Goal: Task Accomplishment & Management: Manage account settings

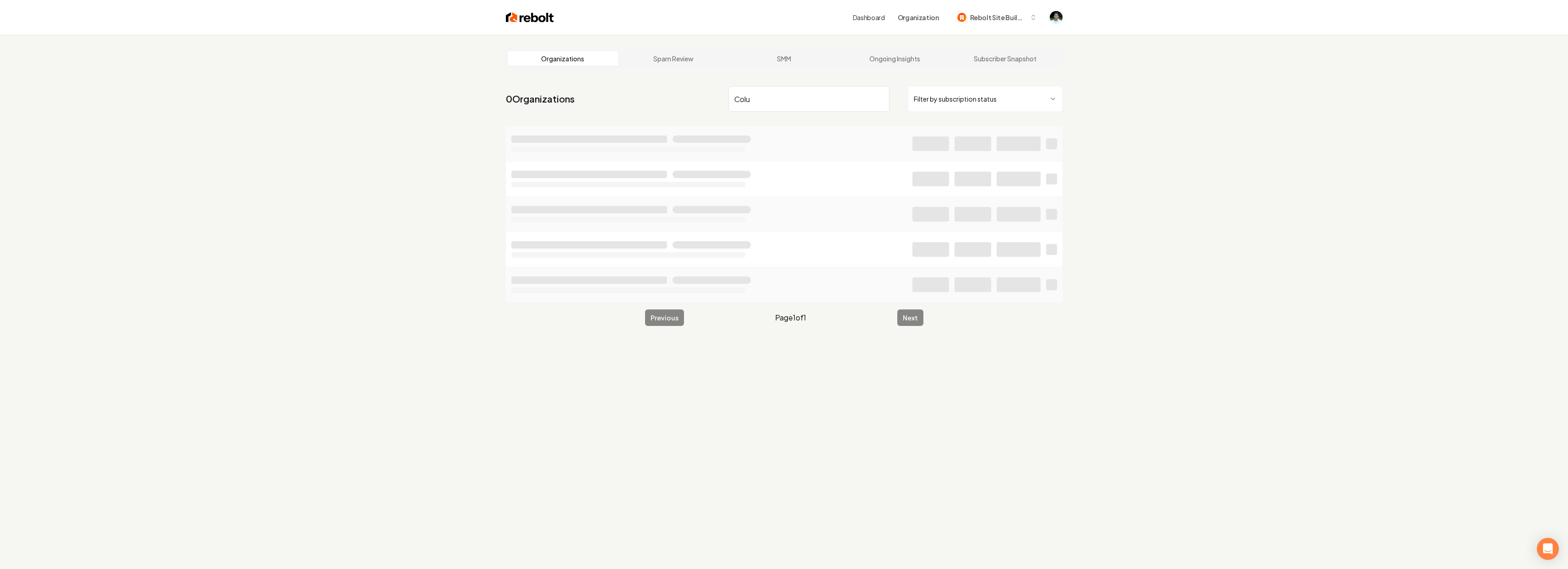
type input "Colum"
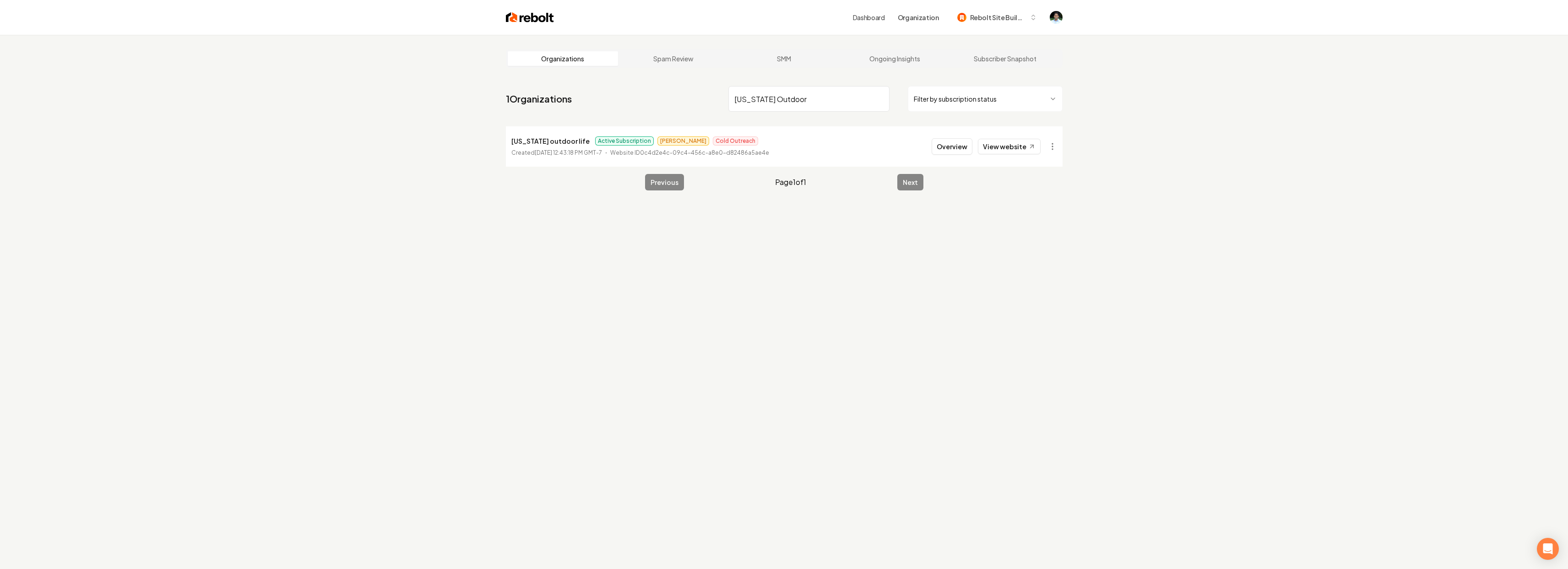
type input "Colorado Outdoor"
click at [555, 139] on p "[US_STATE] outdoor life" at bounding box center [550, 141] width 78 height 11
click at [953, 151] on button "Overview" at bounding box center [952, 146] width 41 height 17
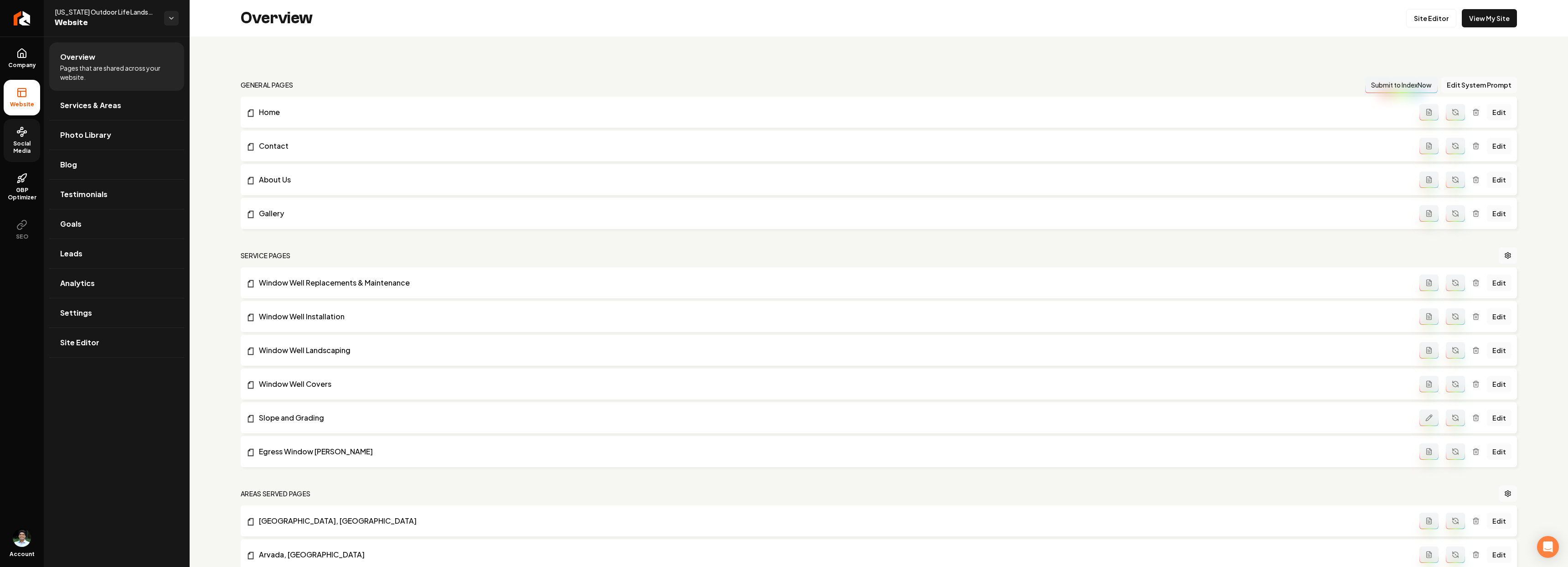
click at [25, 141] on span "Social Media" at bounding box center [22, 147] width 37 height 15
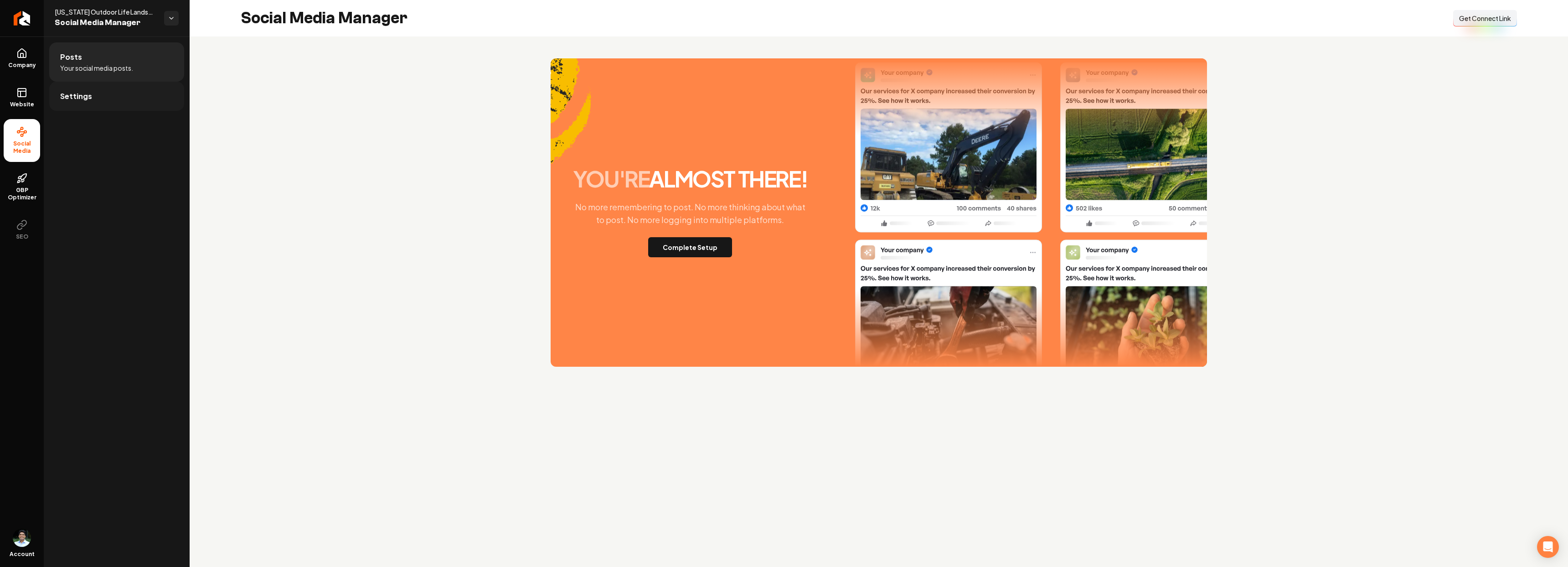
click at [108, 108] on link "Settings" at bounding box center [117, 96] width 135 height 29
click at [23, 63] on span "Company" at bounding box center [22, 65] width 35 height 7
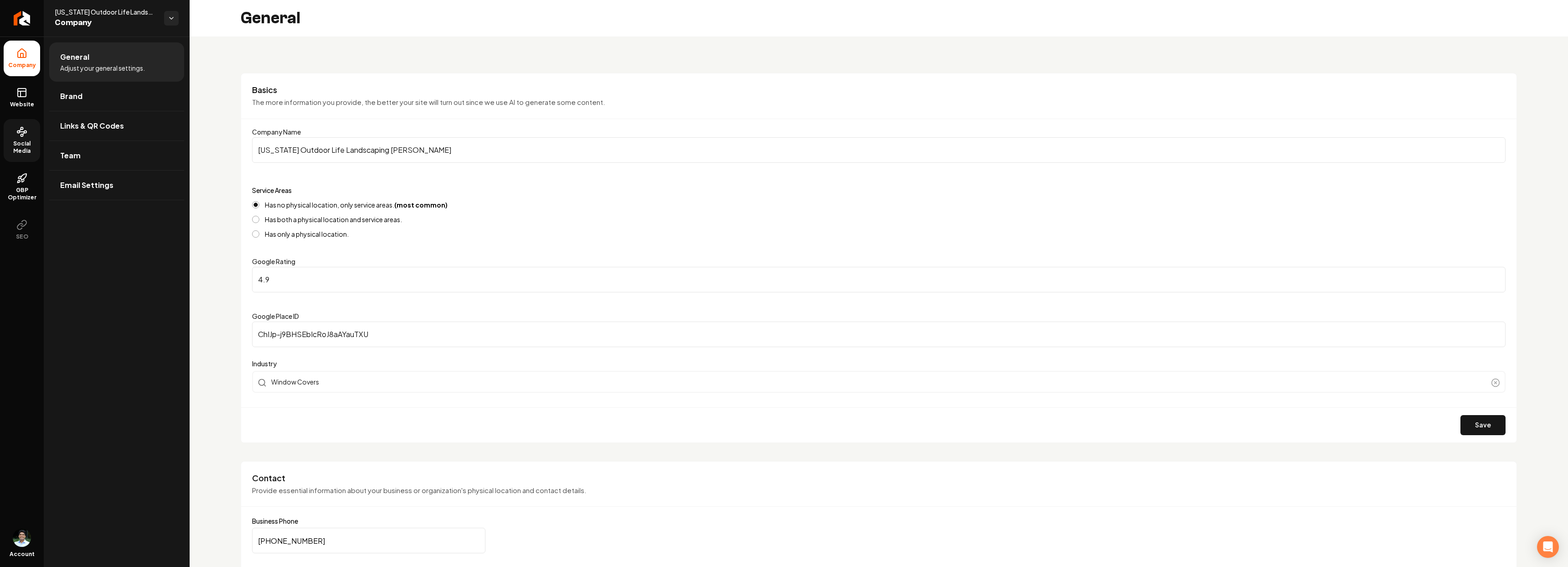
scroll to position [37, 0]
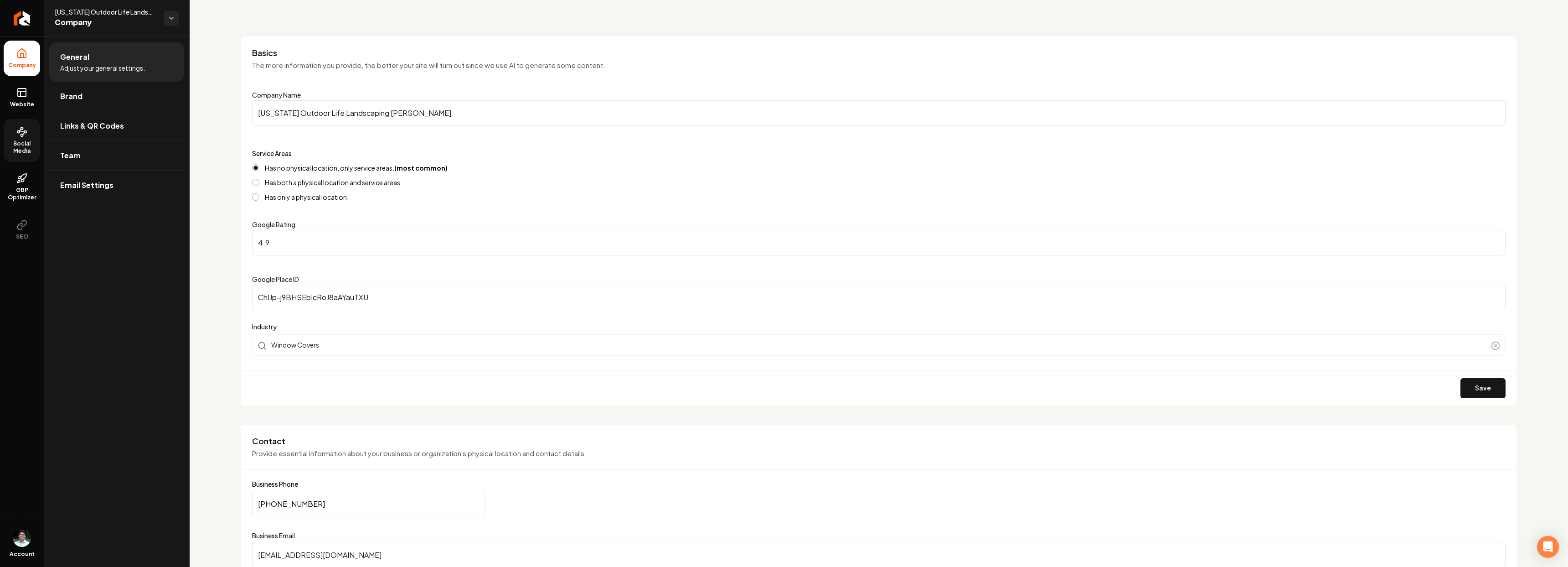
click at [293, 495] on input "[PHONE_NUMBER]" at bounding box center [368, 504] width 233 height 26
click at [32, 135] on link "Social Media" at bounding box center [22, 140] width 37 height 43
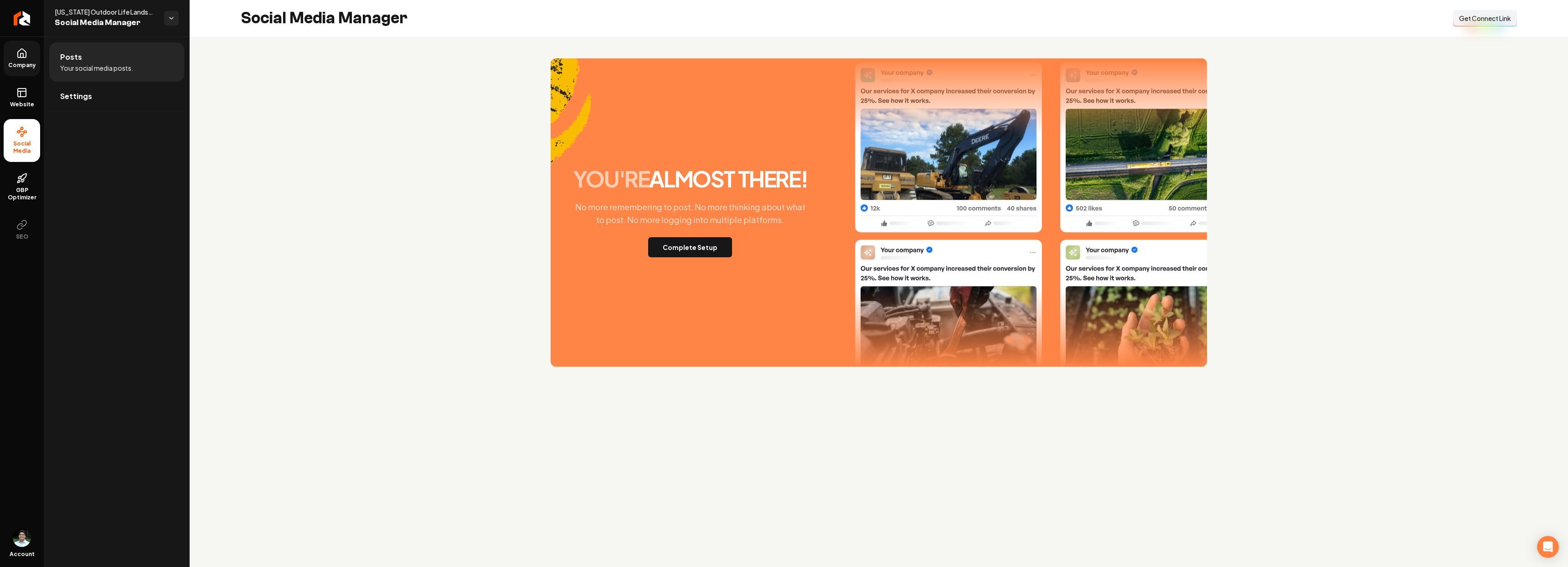
click at [1513, 18] on button "Connect Link Get Connect Link" at bounding box center [1485, 18] width 64 height 16
click at [116, 92] on link "Settings" at bounding box center [117, 96] width 135 height 29
click at [24, 21] on icon "Return to dashboard" at bounding box center [22, 18] width 15 height 15
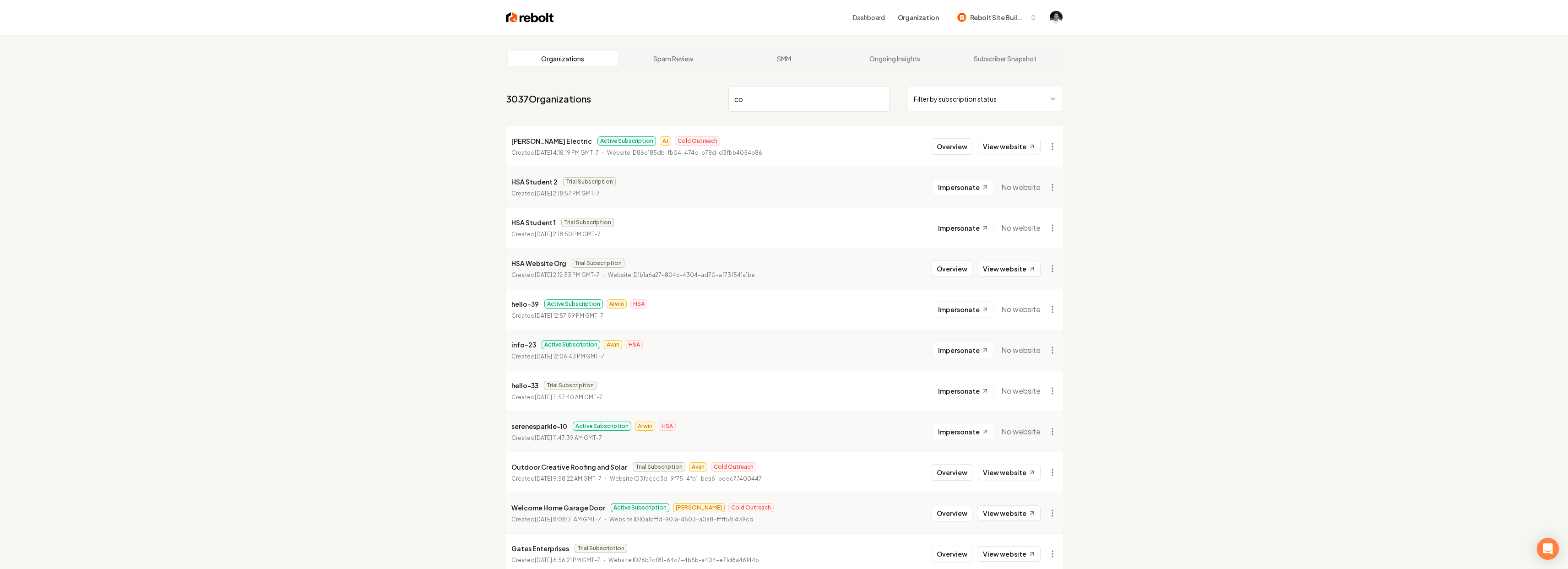
type input "c"
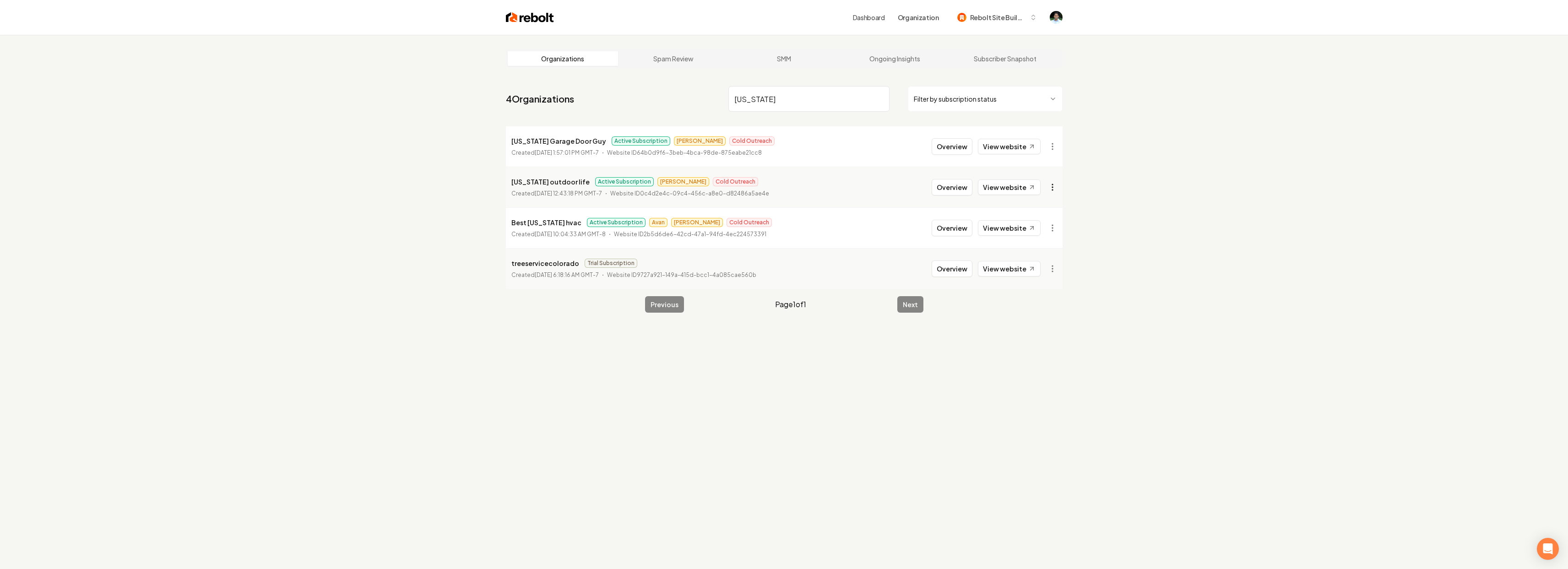
type input "colorado"
click at [1058, 187] on html "Dashboard Organization Rebolt Site Builder Organizations Spam Review SMM Ongoin…" at bounding box center [787, 284] width 1575 height 569
click at [1029, 254] on div "Join Org" at bounding box center [1029, 252] width 58 height 15
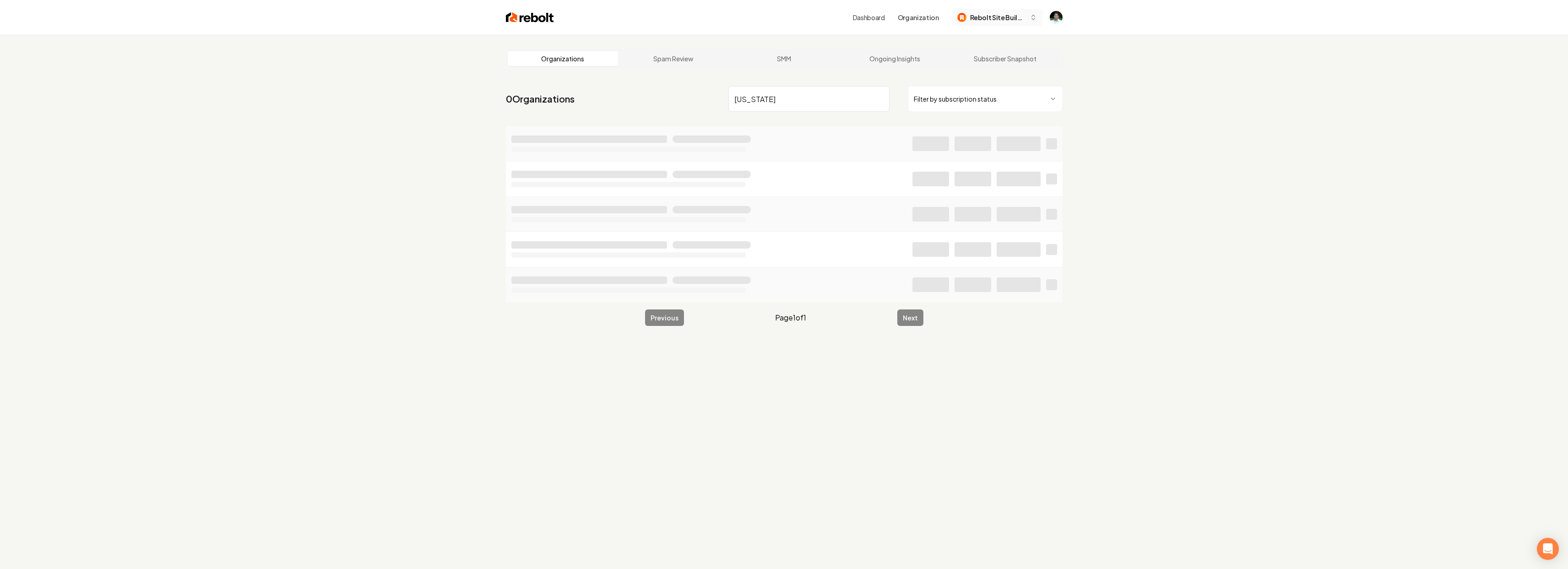
click at [1009, 19] on span "Rebolt Site Builder" at bounding box center [998, 18] width 56 height 10
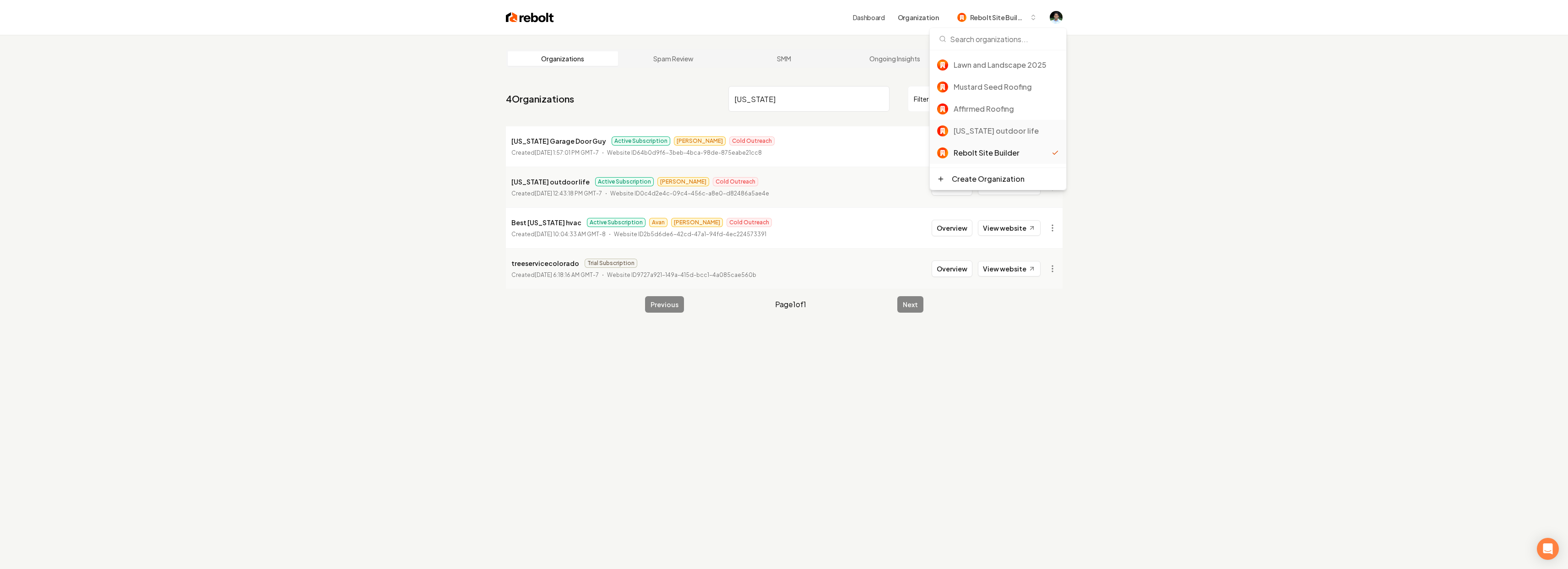
click at [984, 137] on div "[US_STATE] outdoor life" at bounding box center [998, 131] width 136 height 22
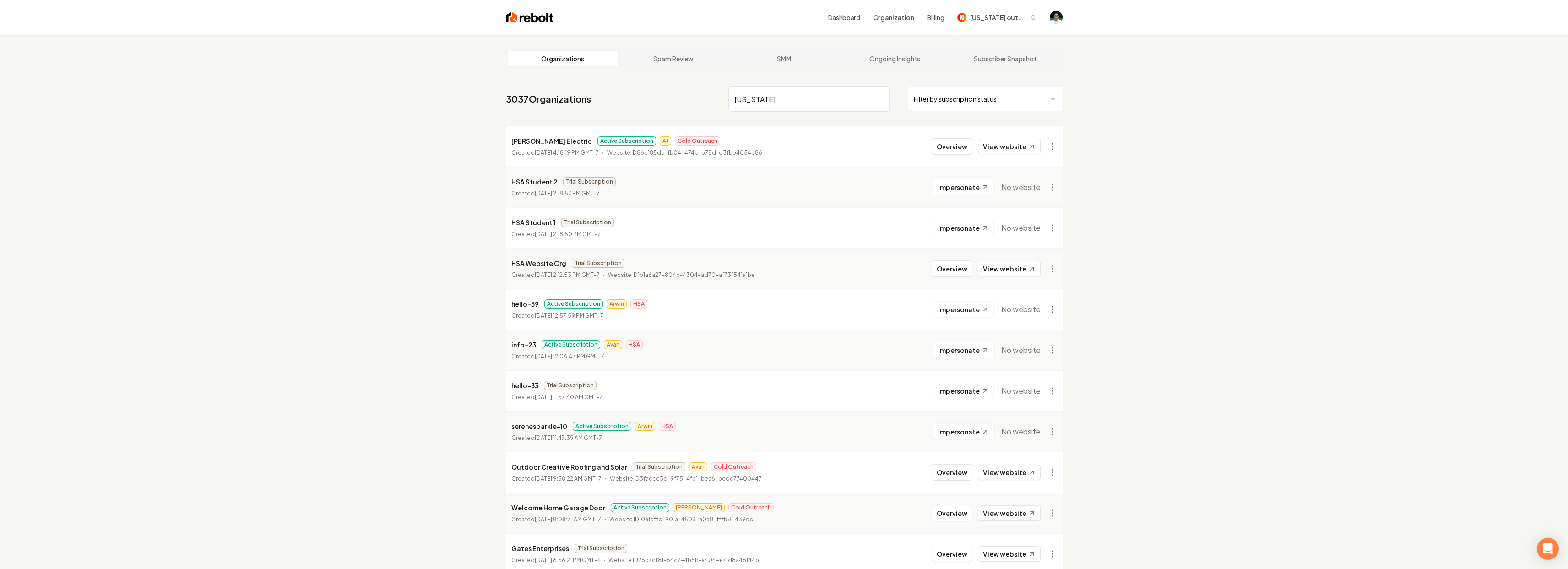
click at [628, 120] on nav "3037 Organizations colorado Filter by subscription status" at bounding box center [784, 103] width 557 height 40
click at [880, 99] on input "colorado" at bounding box center [809, 99] width 161 height 26
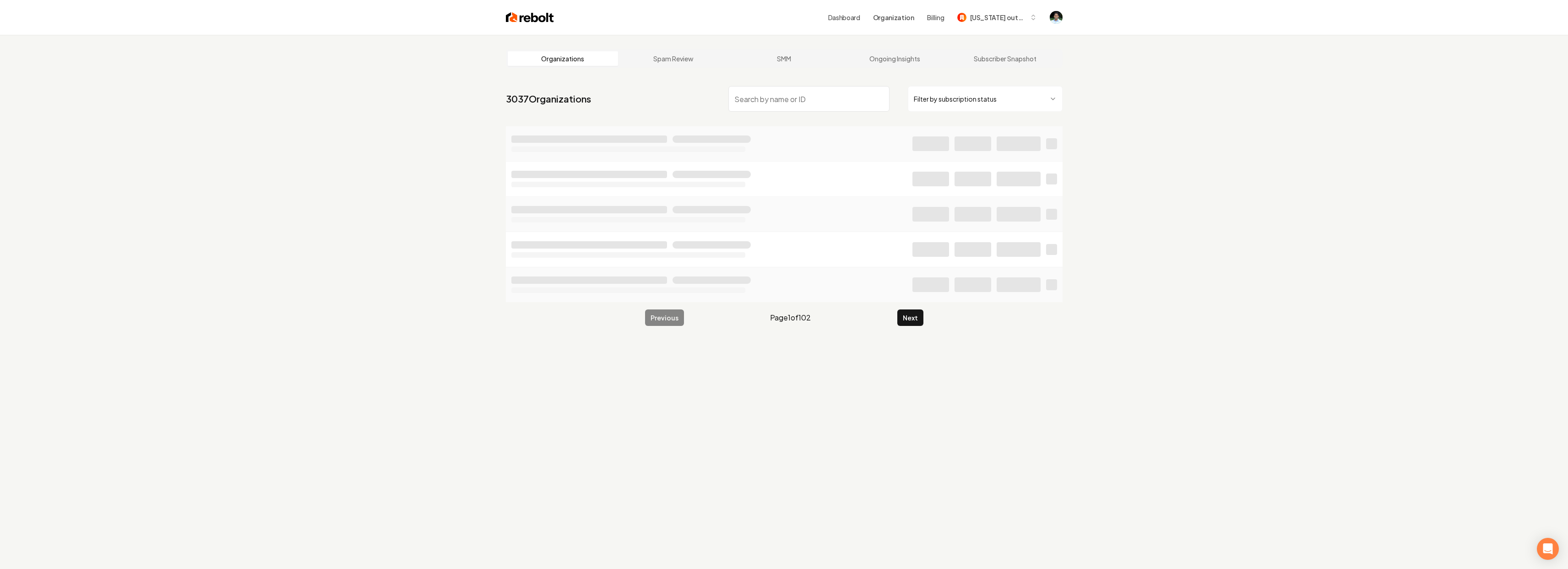
click at [845, 16] on link "Dashboard" at bounding box center [844, 17] width 32 height 9
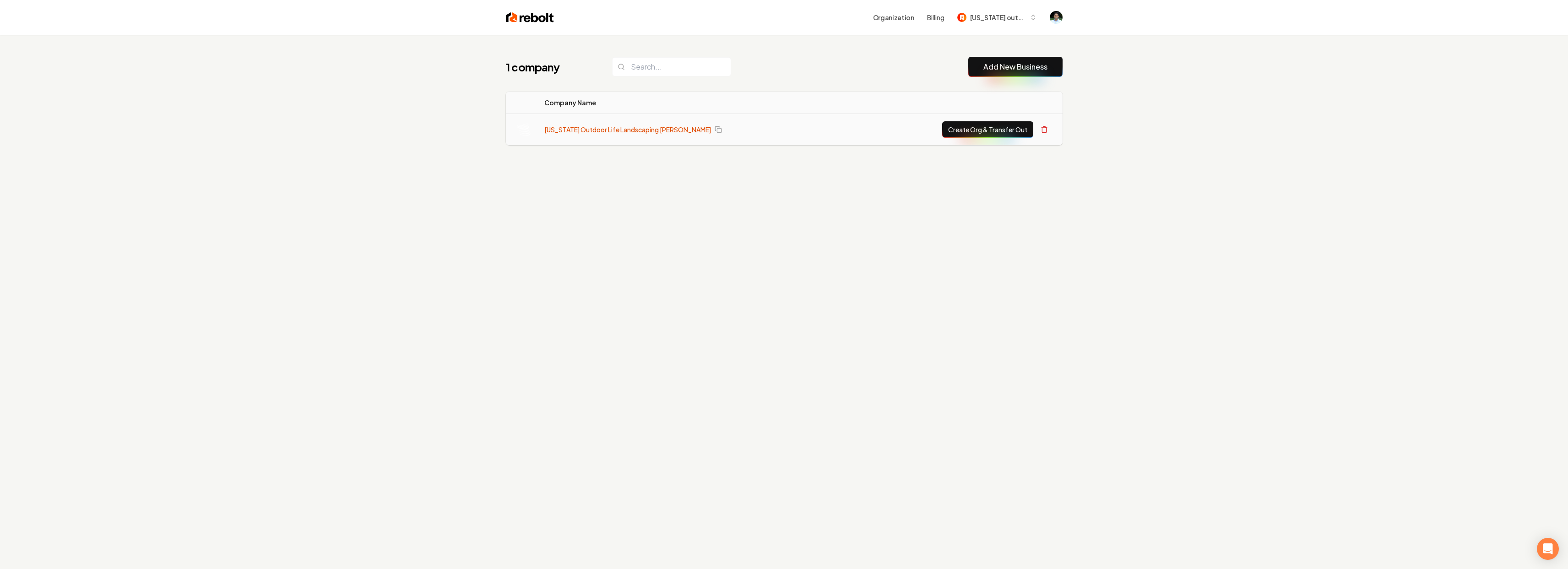
click at [598, 130] on link "[US_STATE] Outdoor Life Landscaping [PERSON_NAME]" at bounding box center [627, 129] width 167 height 9
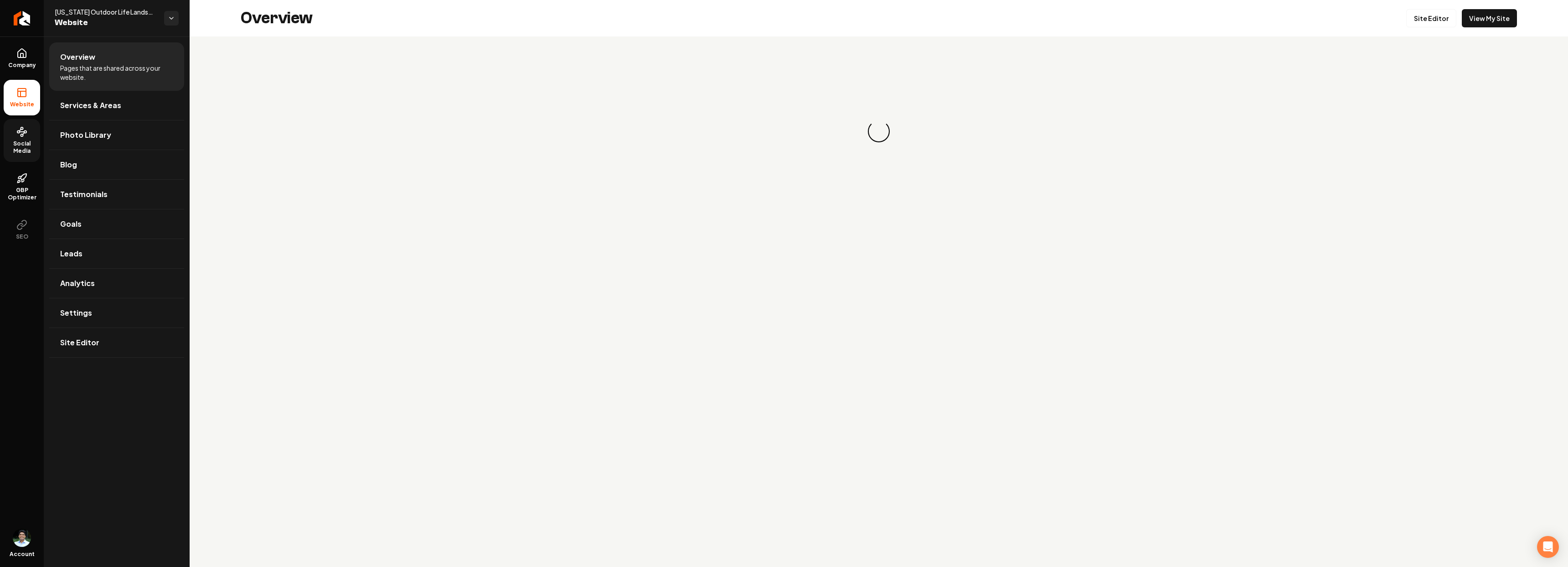
click at [27, 144] on span "Social Media" at bounding box center [22, 147] width 37 height 15
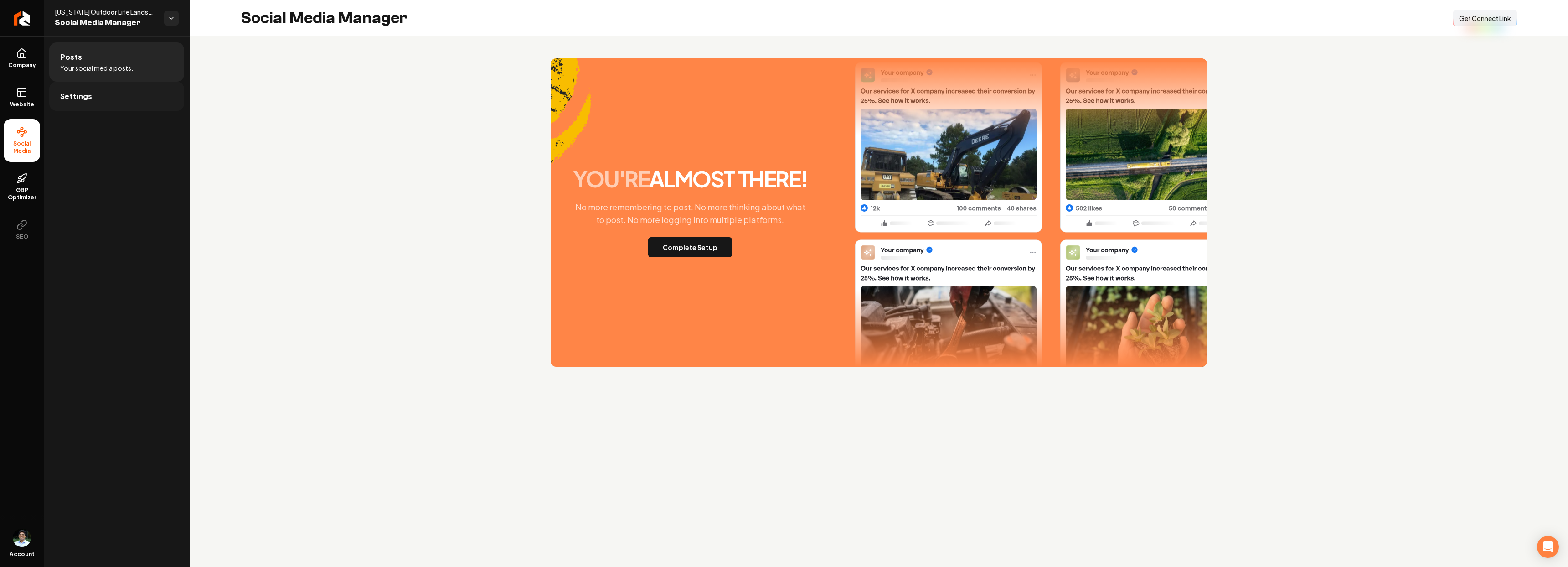
click at [72, 96] on span "Settings" at bounding box center [76, 96] width 32 height 11
click at [690, 249] on button "Complete Setup" at bounding box center [690, 247] width 84 height 20
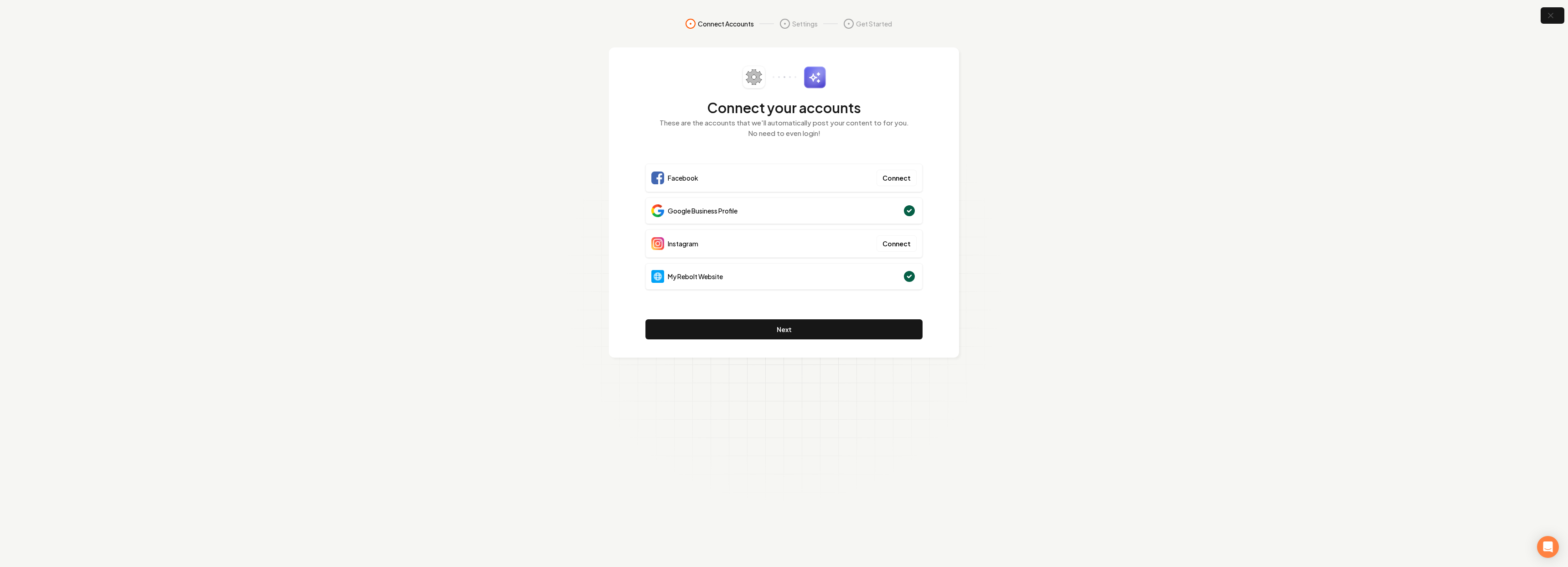
click at [905, 211] on div "Google Business Profile" at bounding box center [783, 210] width 277 height 26
click at [878, 337] on button "Next" at bounding box center [783, 329] width 277 height 20
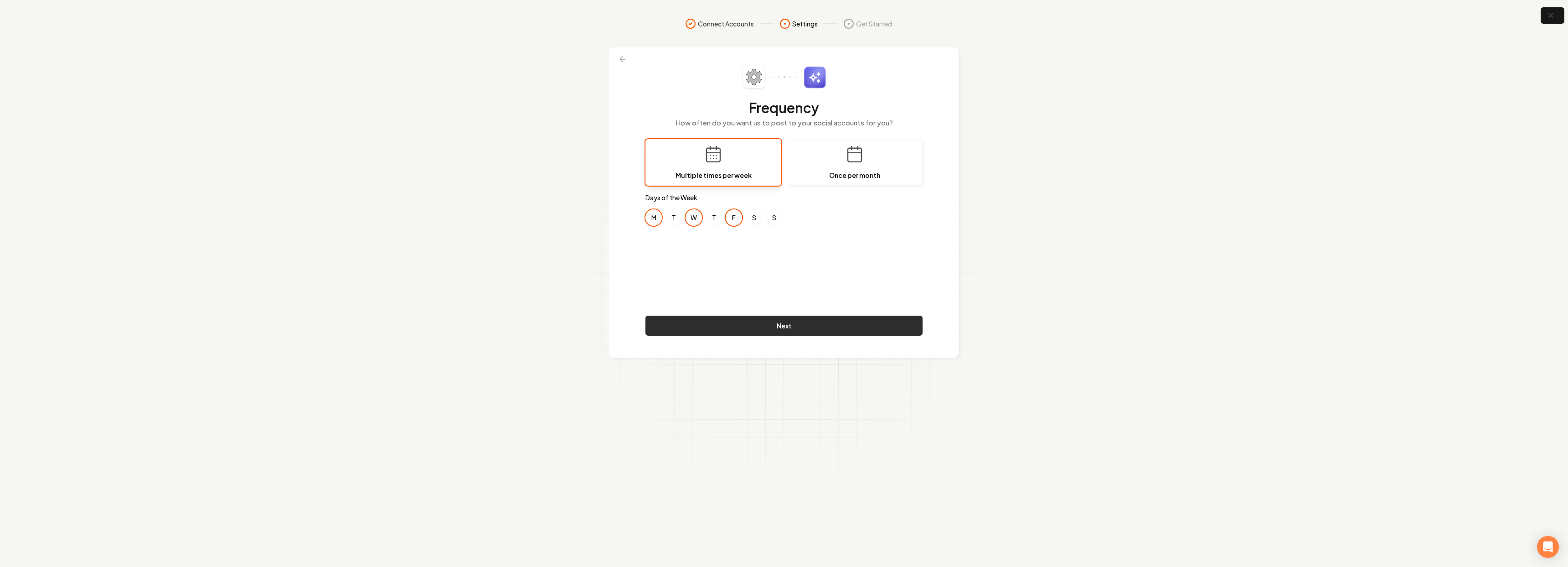
click at [797, 315] on button "Next" at bounding box center [783, 325] width 277 height 20
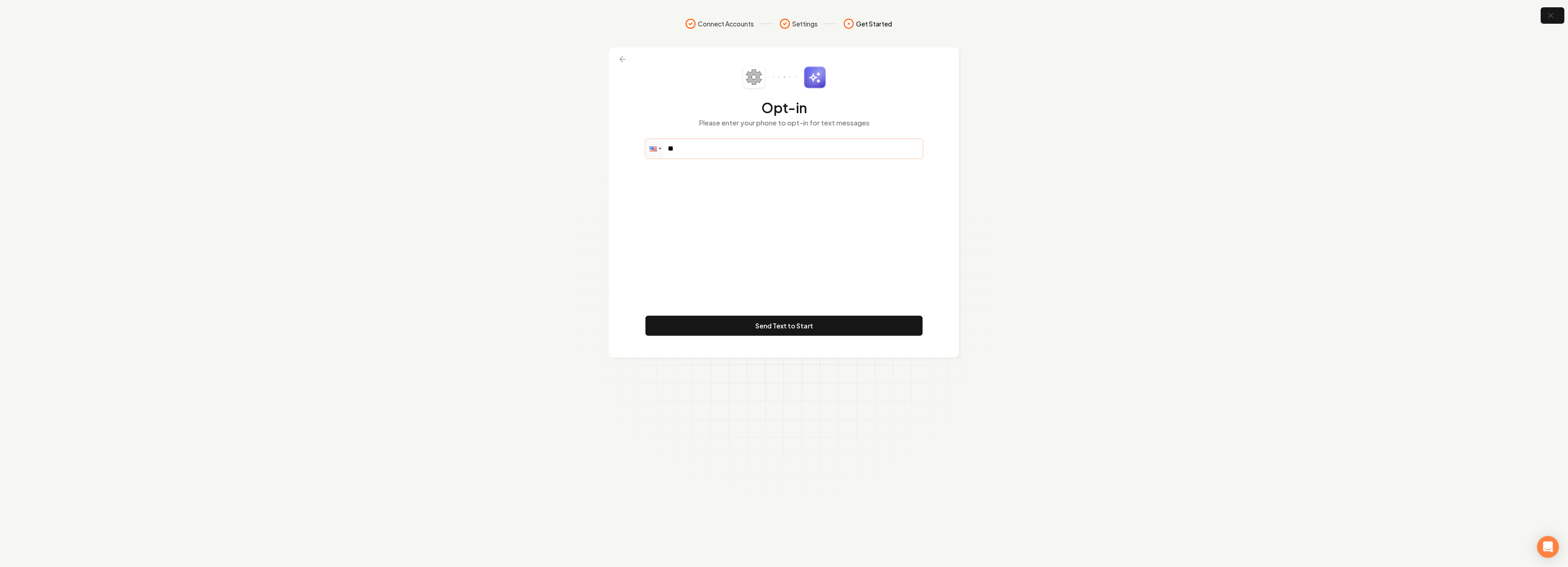
click at [750, 150] on input "**" at bounding box center [784, 149] width 276 height 18
paste input "tel"
click at [707, 154] on input "**" at bounding box center [784, 149] width 276 height 18
paste input "**********"
type input "**********"
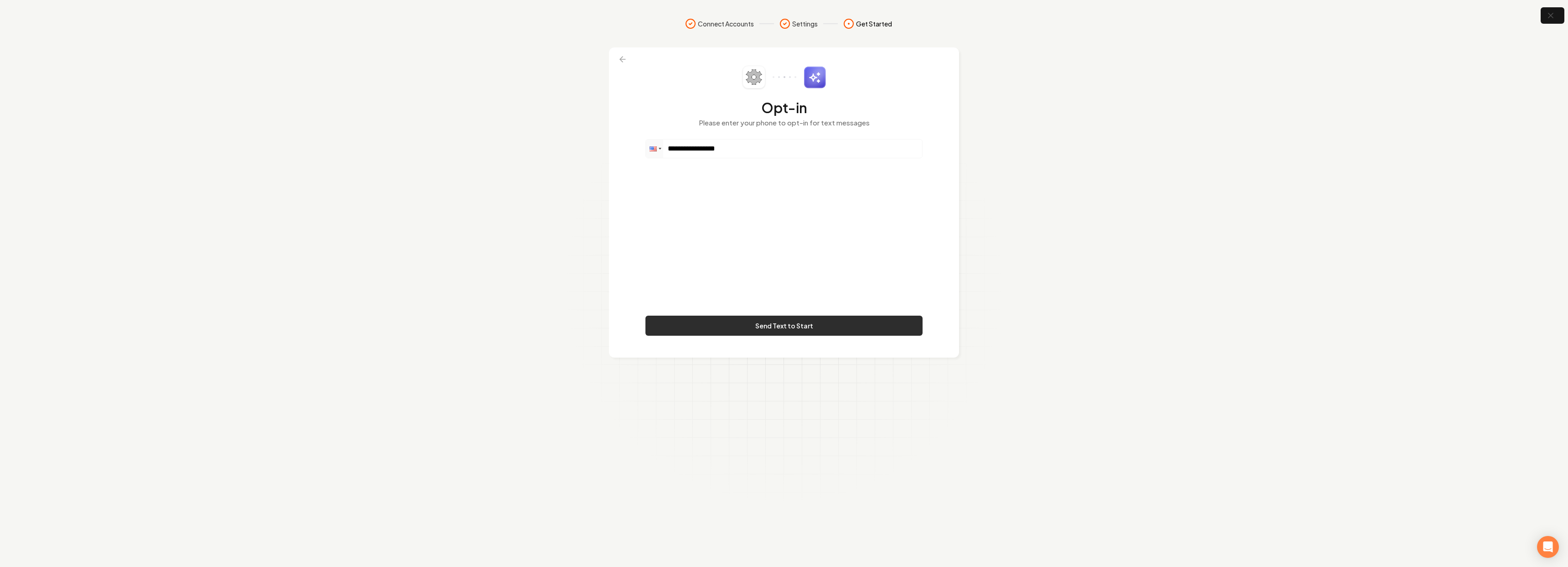
click at [783, 322] on button "Send Text to Start" at bounding box center [783, 325] width 277 height 20
click at [808, 543] on div "This phone number is already in use on another account. Please use a different …" at bounding box center [788, 540] width 132 height 28
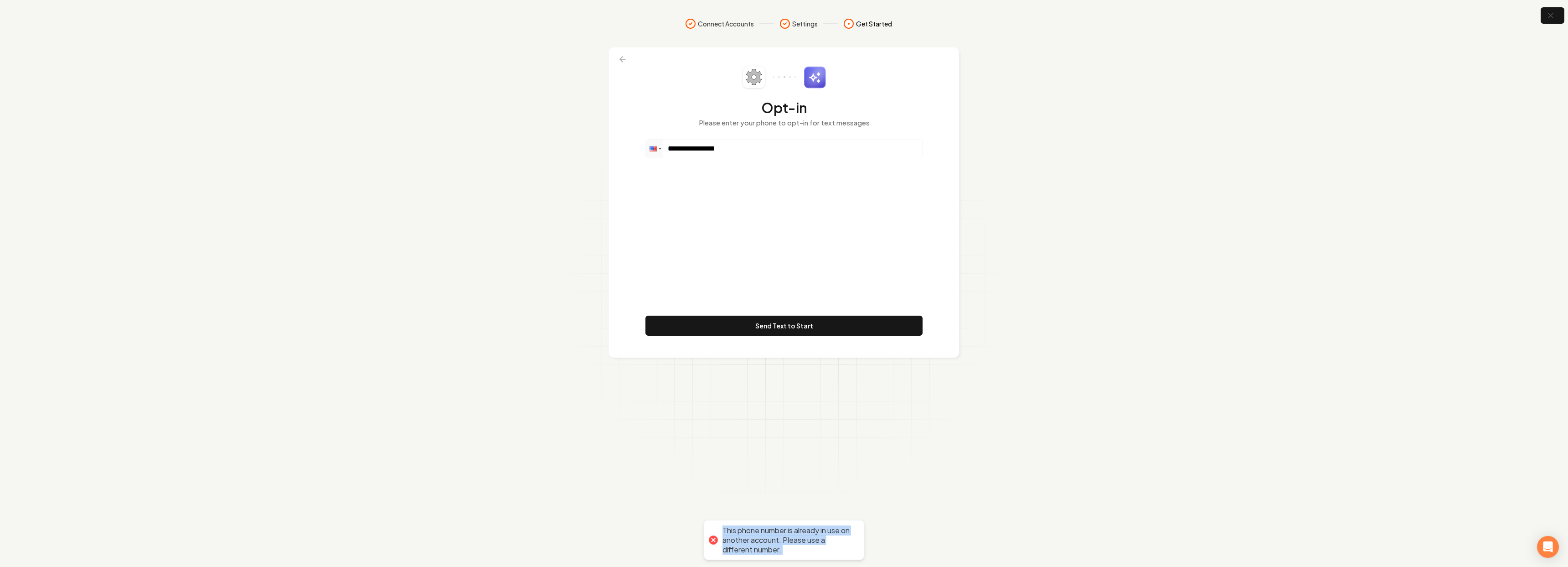
click at [808, 543] on div "This phone number is already in use on another account. Please use a different …" at bounding box center [788, 540] width 132 height 28
copy div "use"
click at [620, 57] on icon at bounding box center [622, 59] width 9 height 9
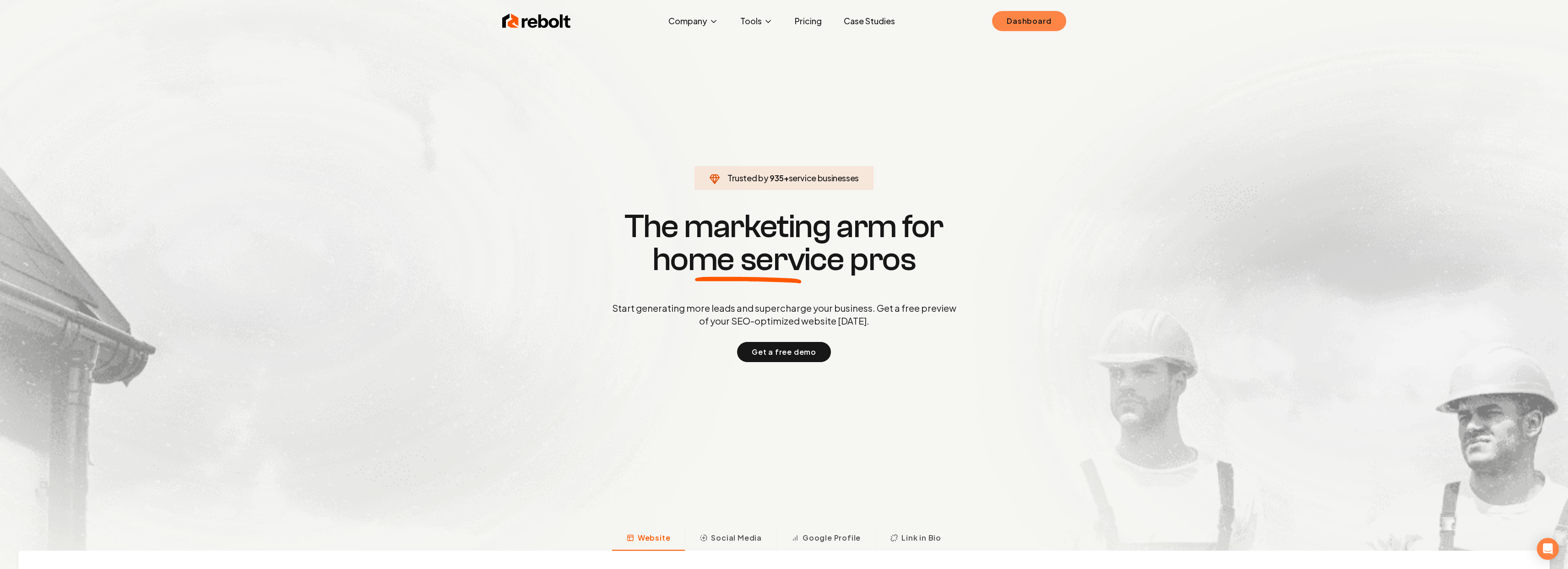
click at [1020, 28] on link "Dashboard" at bounding box center [1029, 21] width 74 height 20
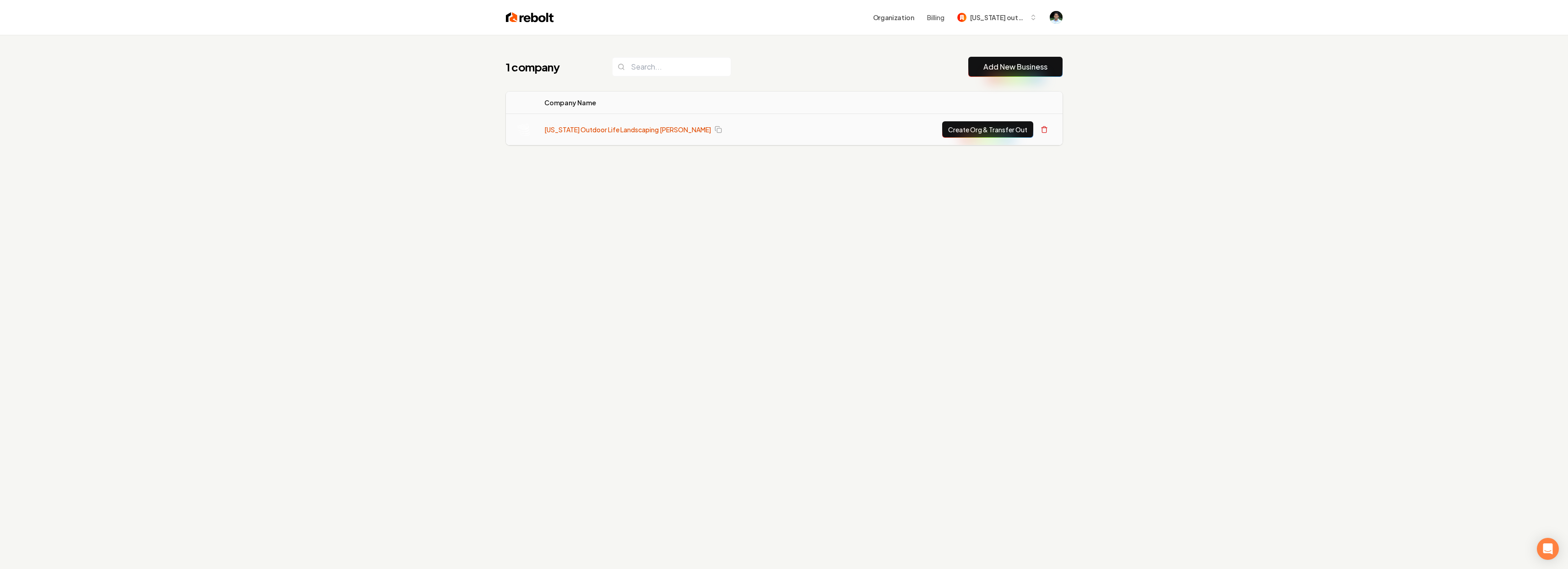
click at [595, 130] on link "[US_STATE] Outdoor Life Landscaping [PERSON_NAME]" at bounding box center [627, 129] width 167 height 9
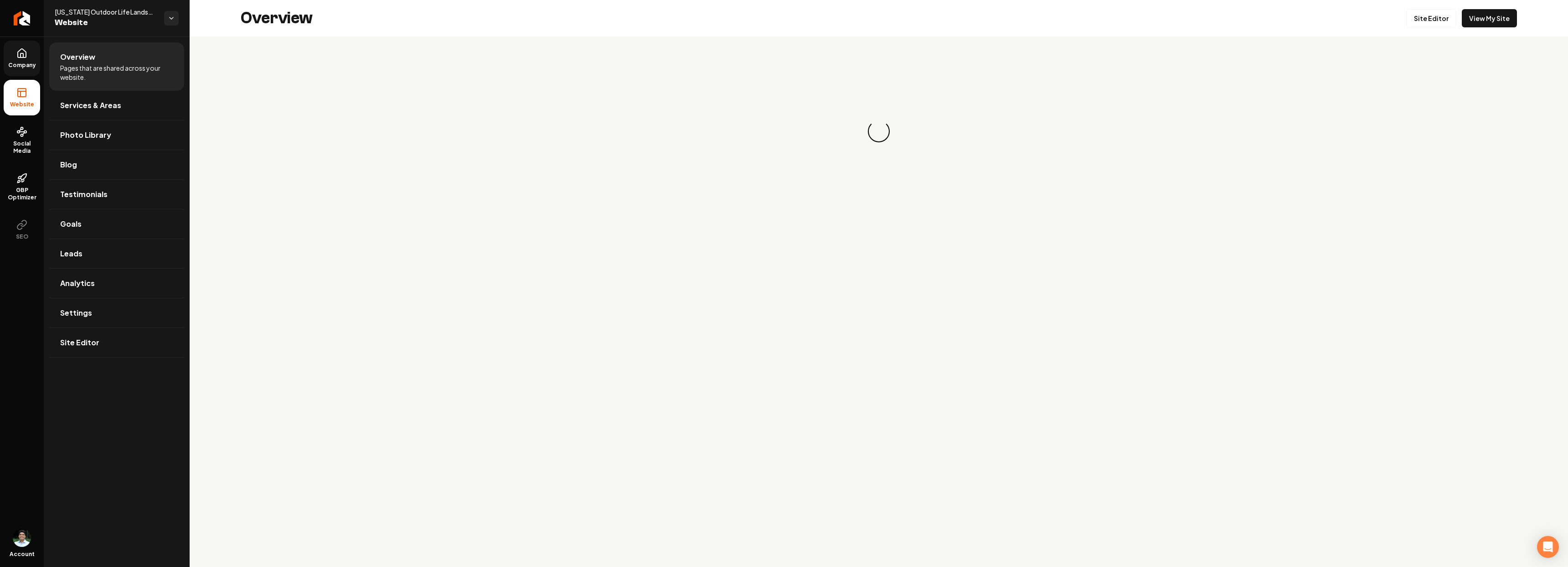
click at [17, 65] on span "Company" at bounding box center [22, 65] width 35 height 7
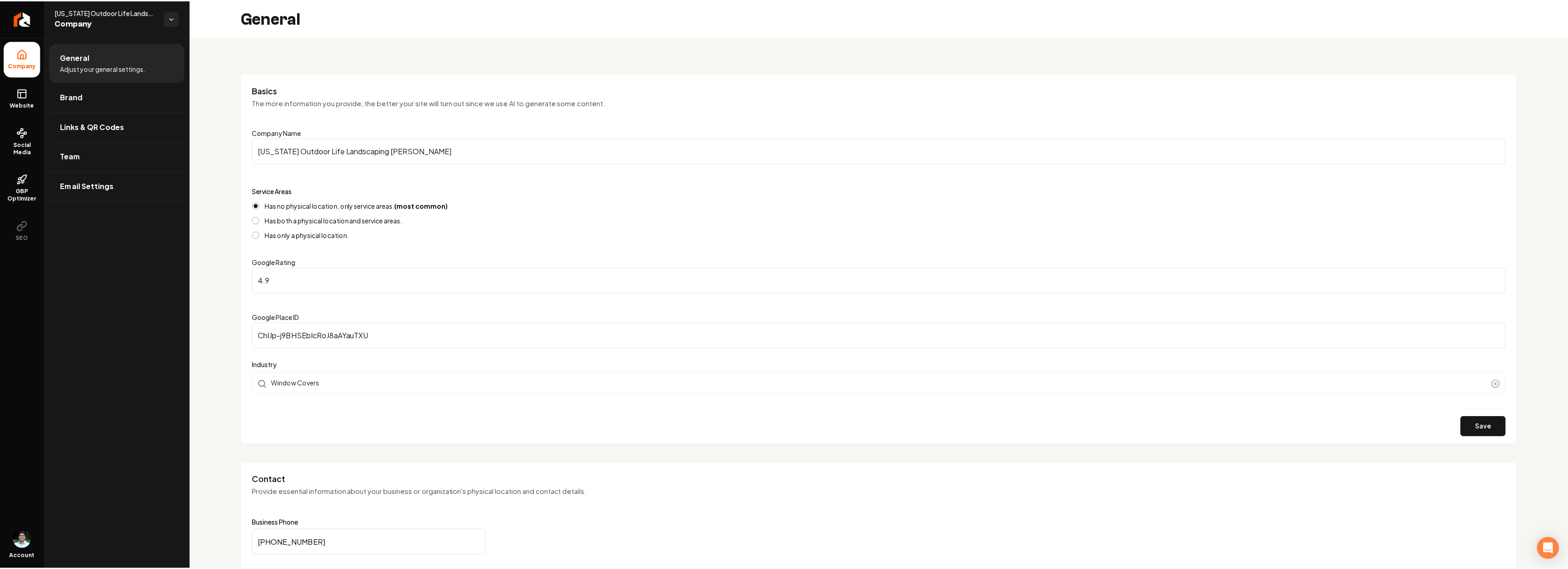
scroll to position [10, 0]
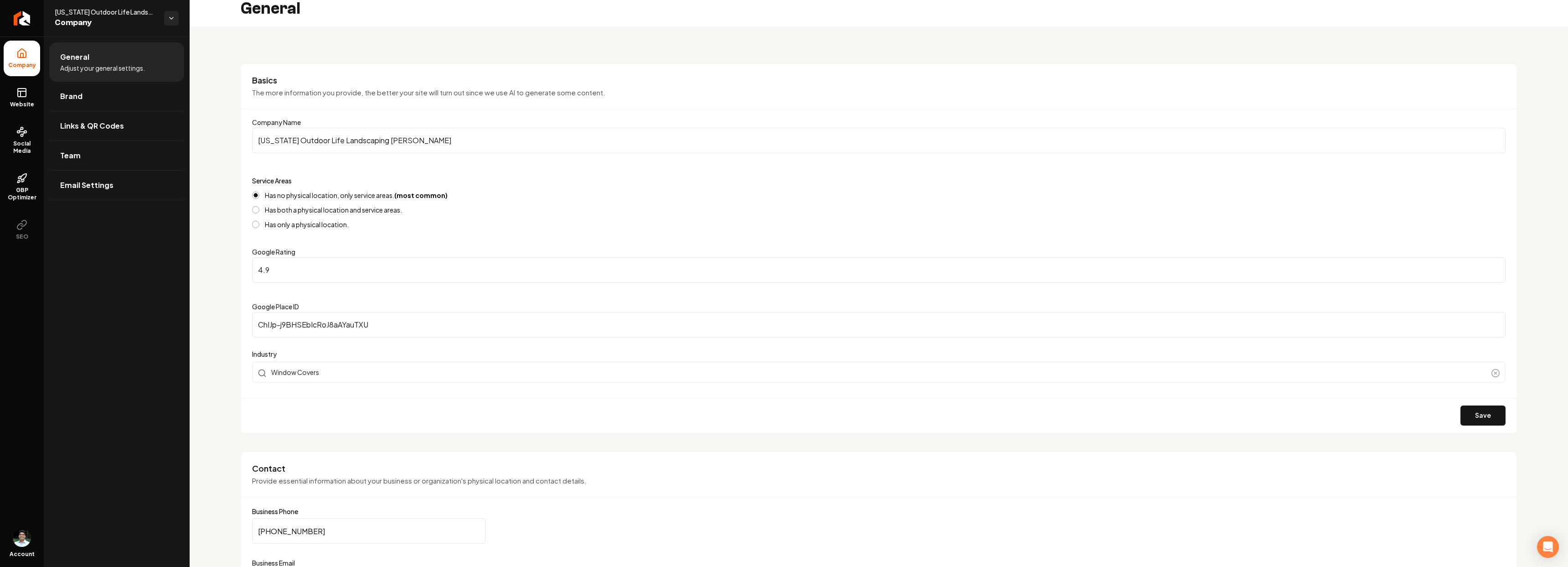
click at [296, 530] on input "[PHONE_NUMBER]" at bounding box center [368, 531] width 233 height 26
click at [19, 18] on icon "Return to dashboard" at bounding box center [22, 18] width 9 height 0
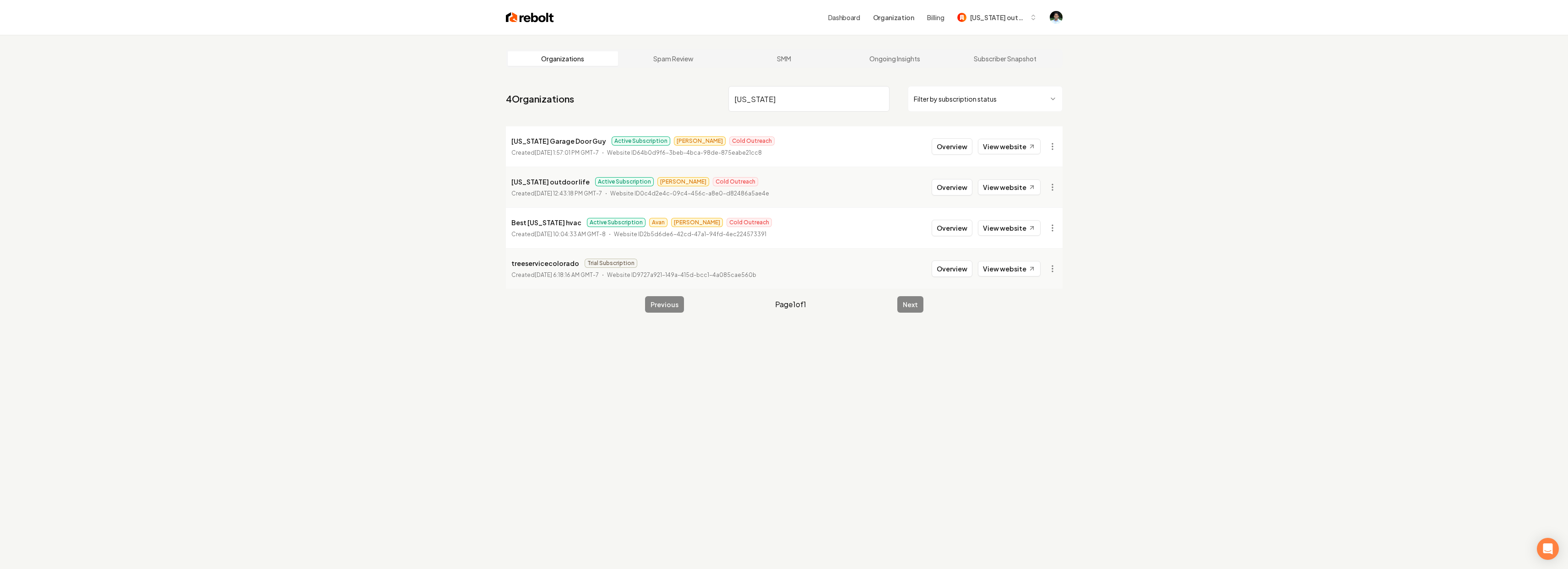
type input "[US_STATE]"
click at [557, 183] on p "[US_STATE] outdoor life" at bounding box center [550, 182] width 78 height 11
copy p "[US_STATE] outdoor life"
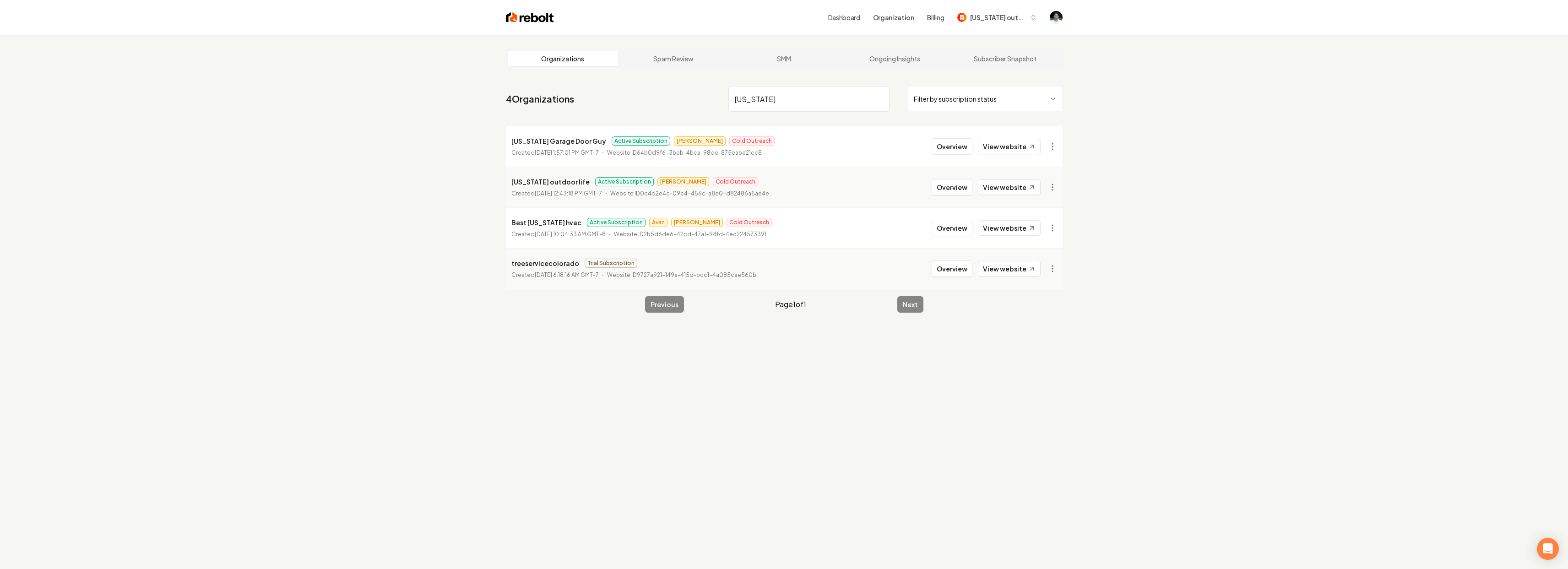
click at [841, 177] on li "[US_STATE] outdoor life Active Subscription [PERSON_NAME] Outreach Created [DAT…" at bounding box center [784, 187] width 557 height 41
click at [804, 97] on input "[US_STATE]" at bounding box center [809, 99] width 161 height 26
click at [879, 98] on input "[US_STATE]" at bounding box center [809, 99] width 161 height 26
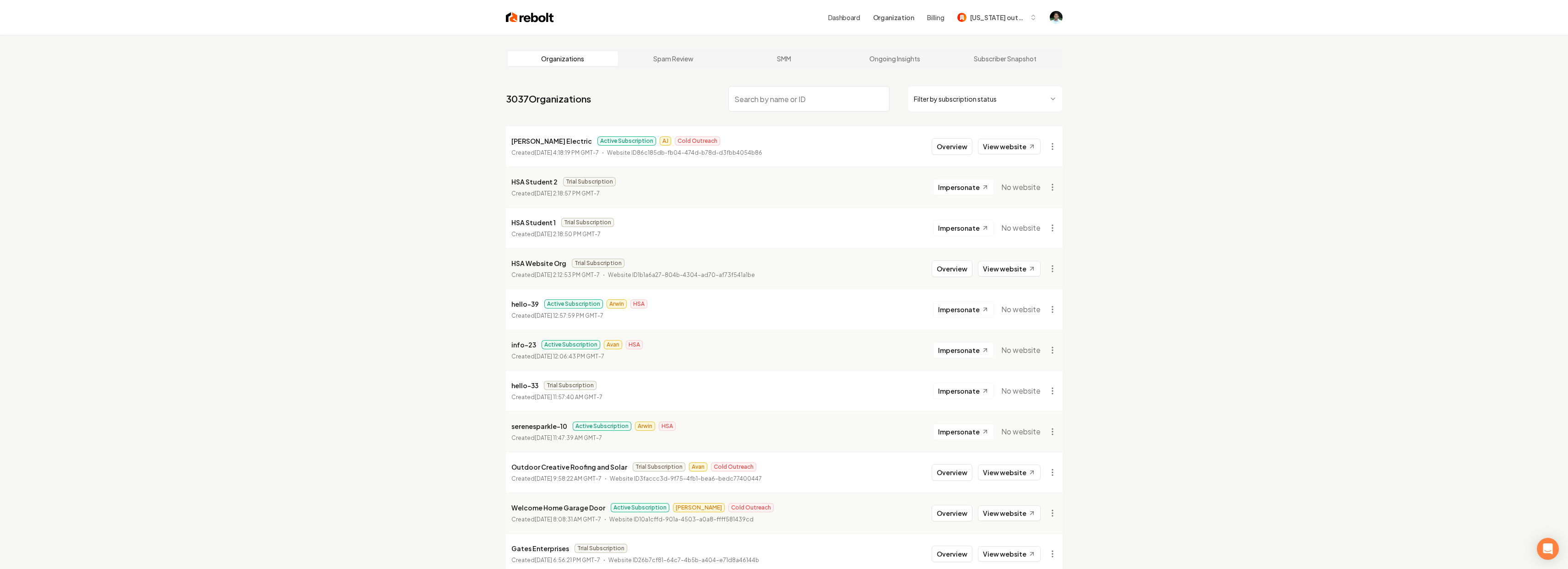
scroll to position [817, 0]
